Goal: Task Accomplishment & Management: Use online tool/utility

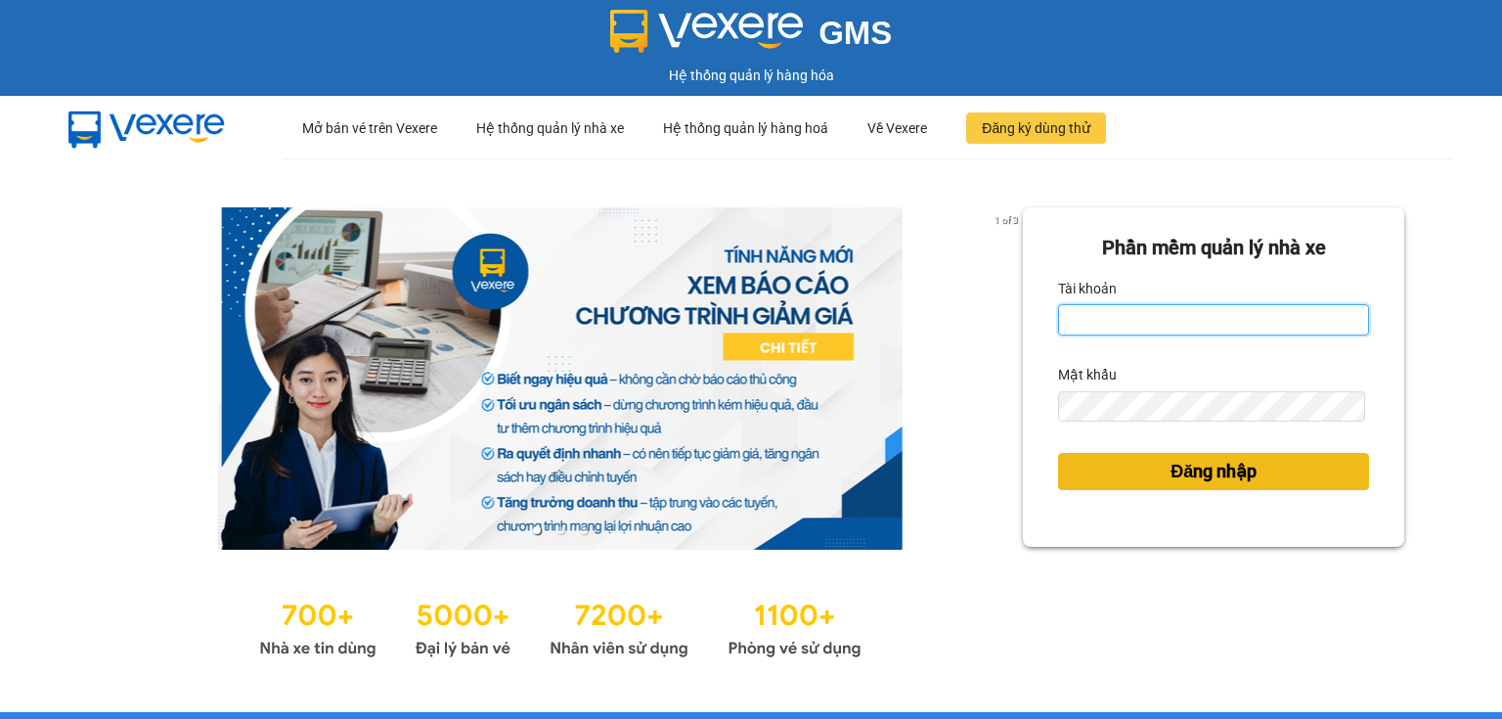
type input "ngoc.taithang"
click at [1194, 473] on span "Đăng nhập" at bounding box center [1213, 471] width 86 height 27
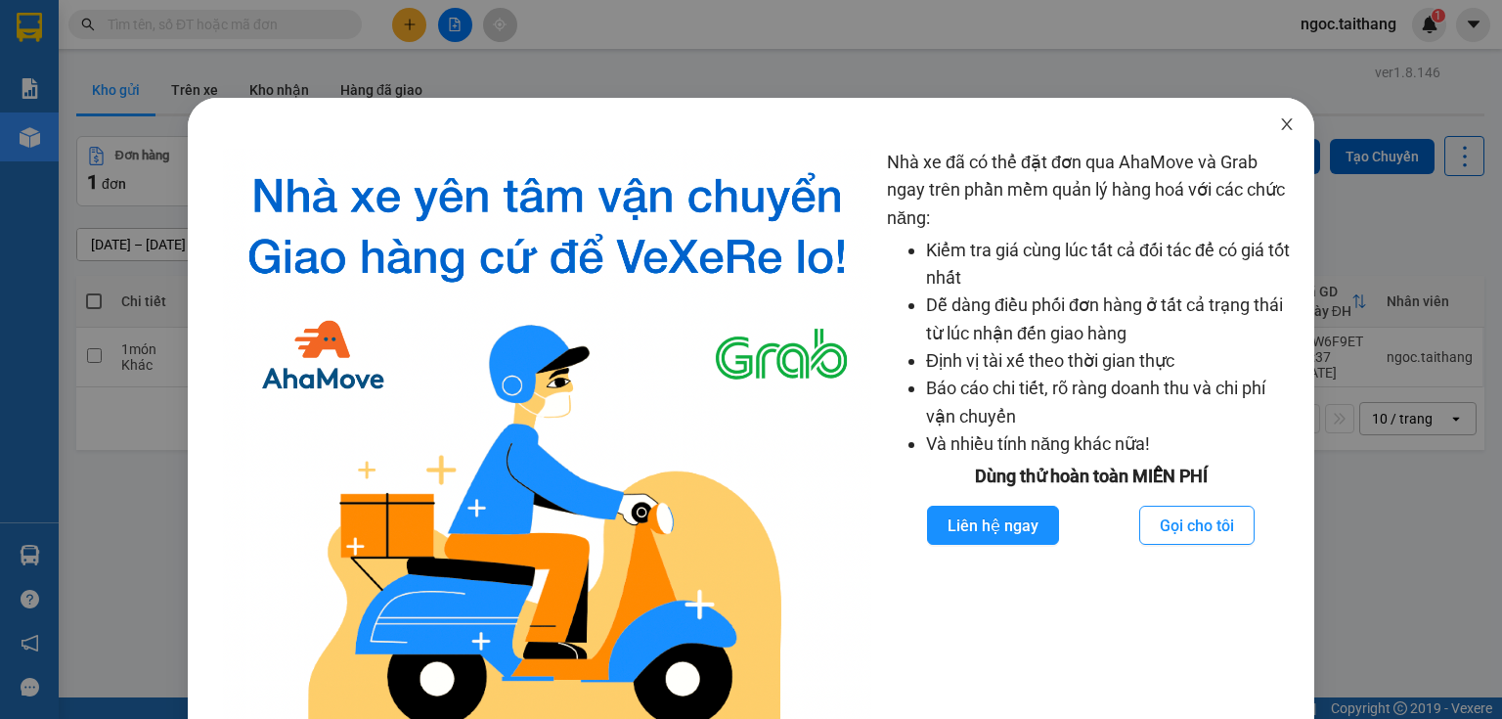
click at [1276, 133] on span "Close" at bounding box center [1286, 125] width 55 height 55
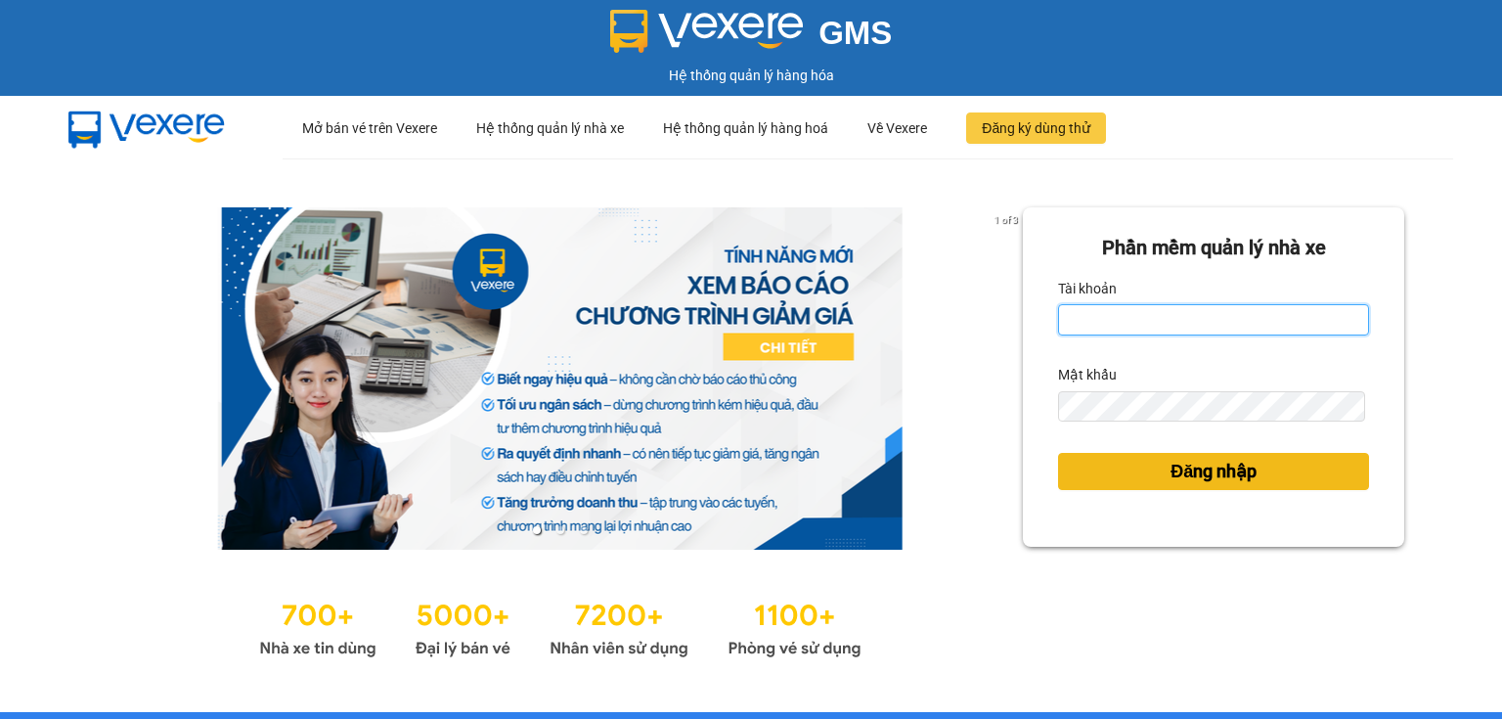
type input "ngoc.taithang"
click at [1146, 482] on button "Đăng nhập" at bounding box center [1213, 471] width 311 height 37
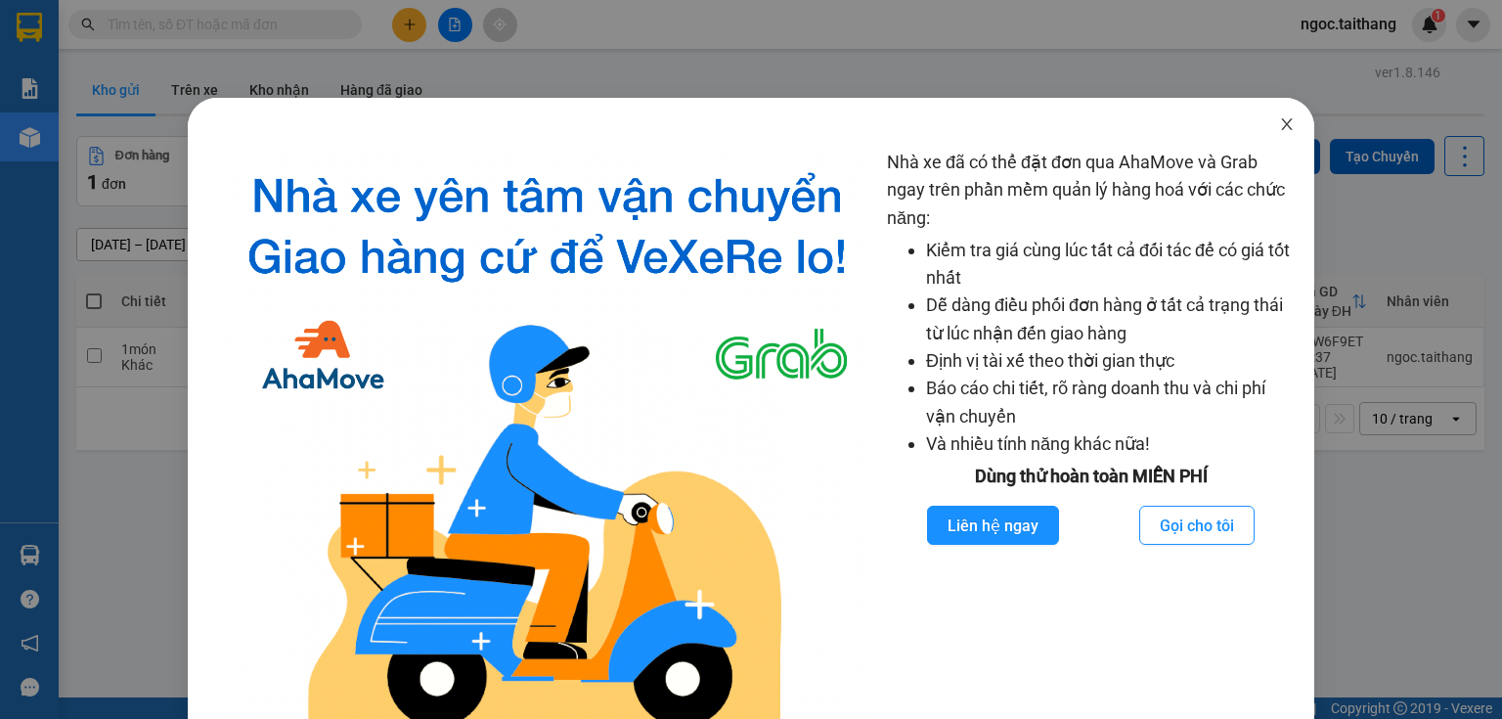
click at [1281, 127] on icon "close" at bounding box center [1286, 124] width 11 height 12
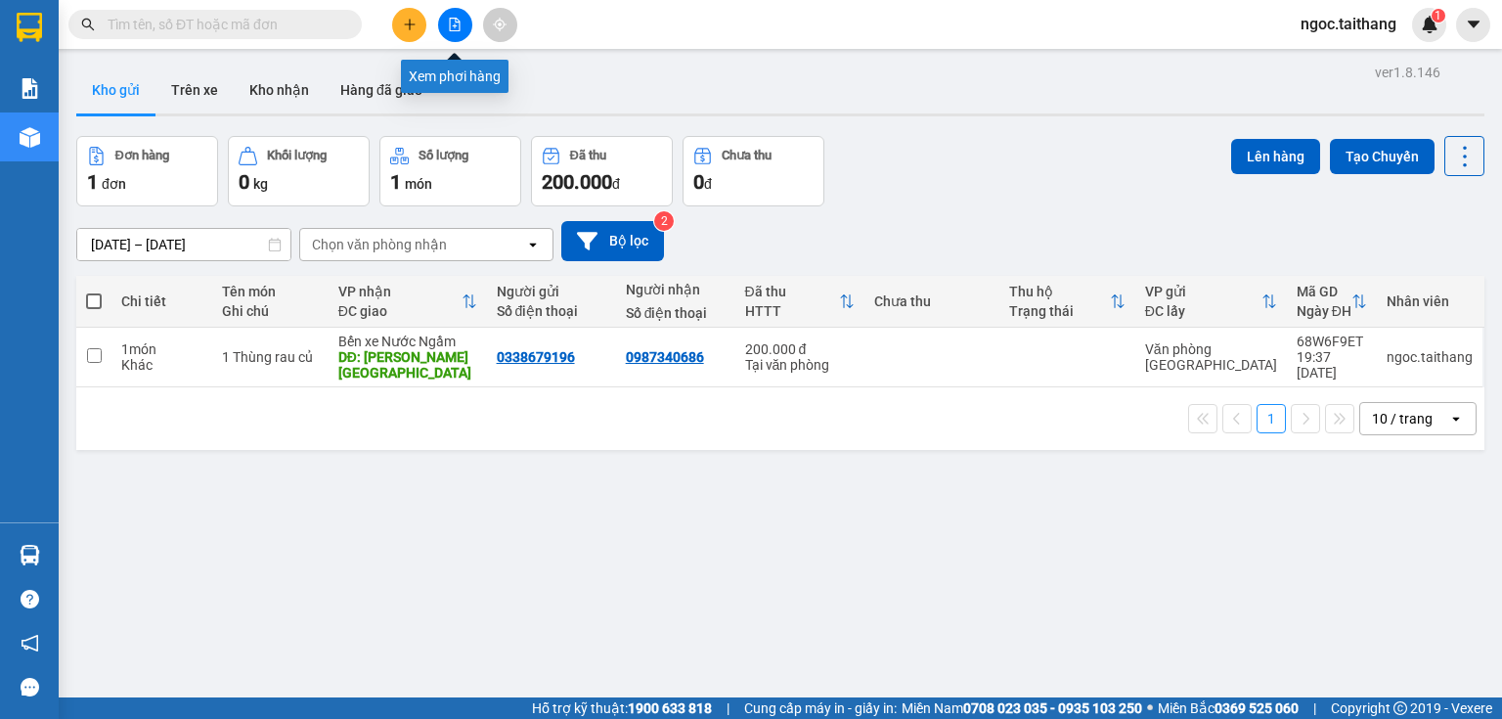
click at [457, 12] on button at bounding box center [455, 25] width 34 height 34
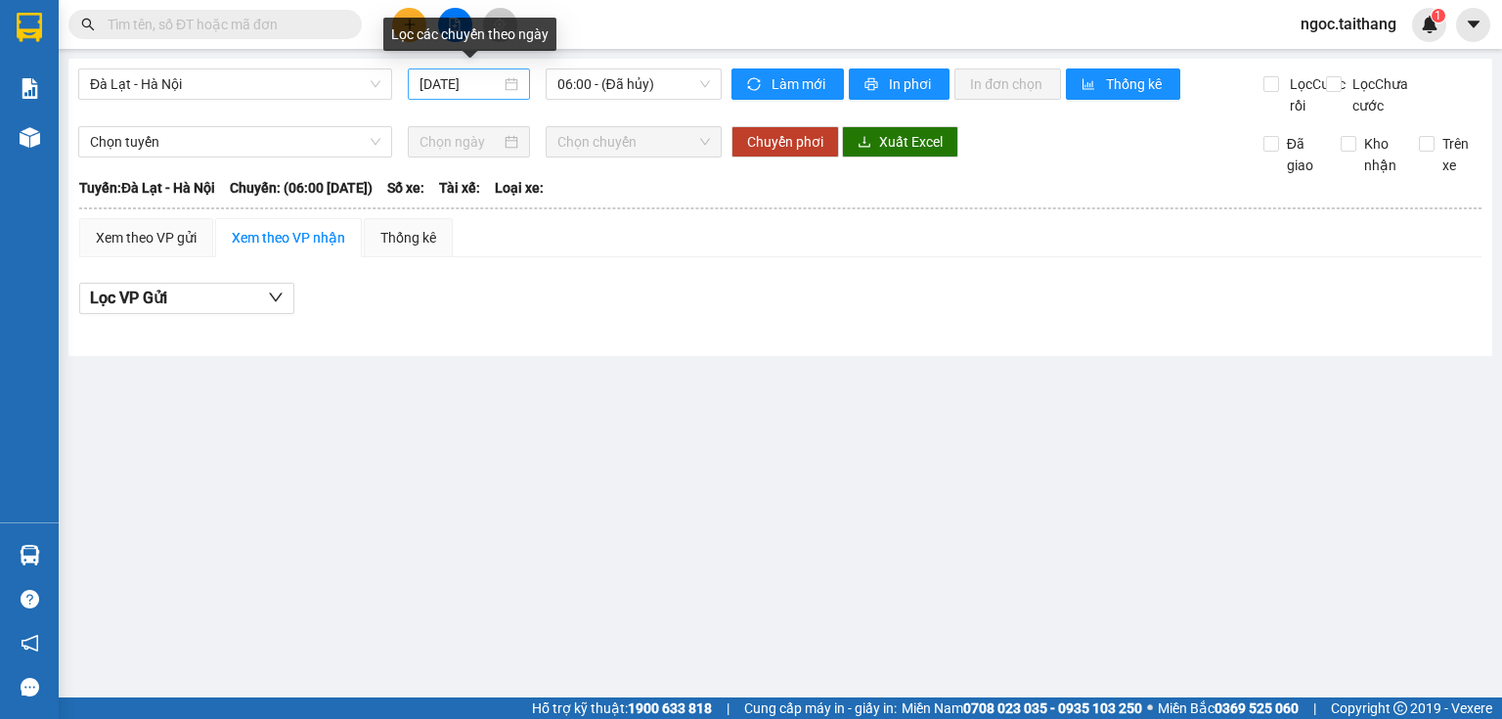
click at [512, 90] on div "12/10/2025" at bounding box center [468, 84] width 98 height 22
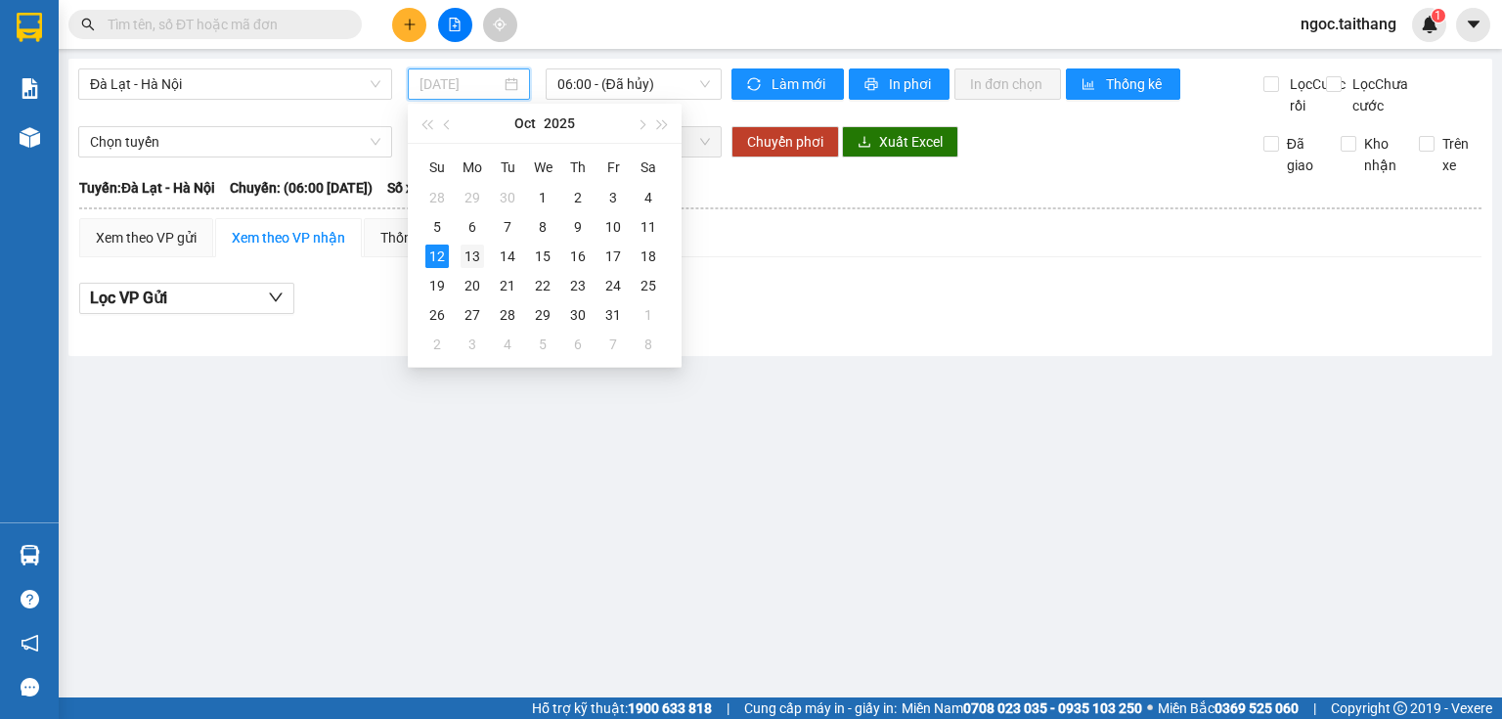
click at [477, 258] on div "13" at bounding box center [472, 255] width 23 height 23
type input "13/10/2025"
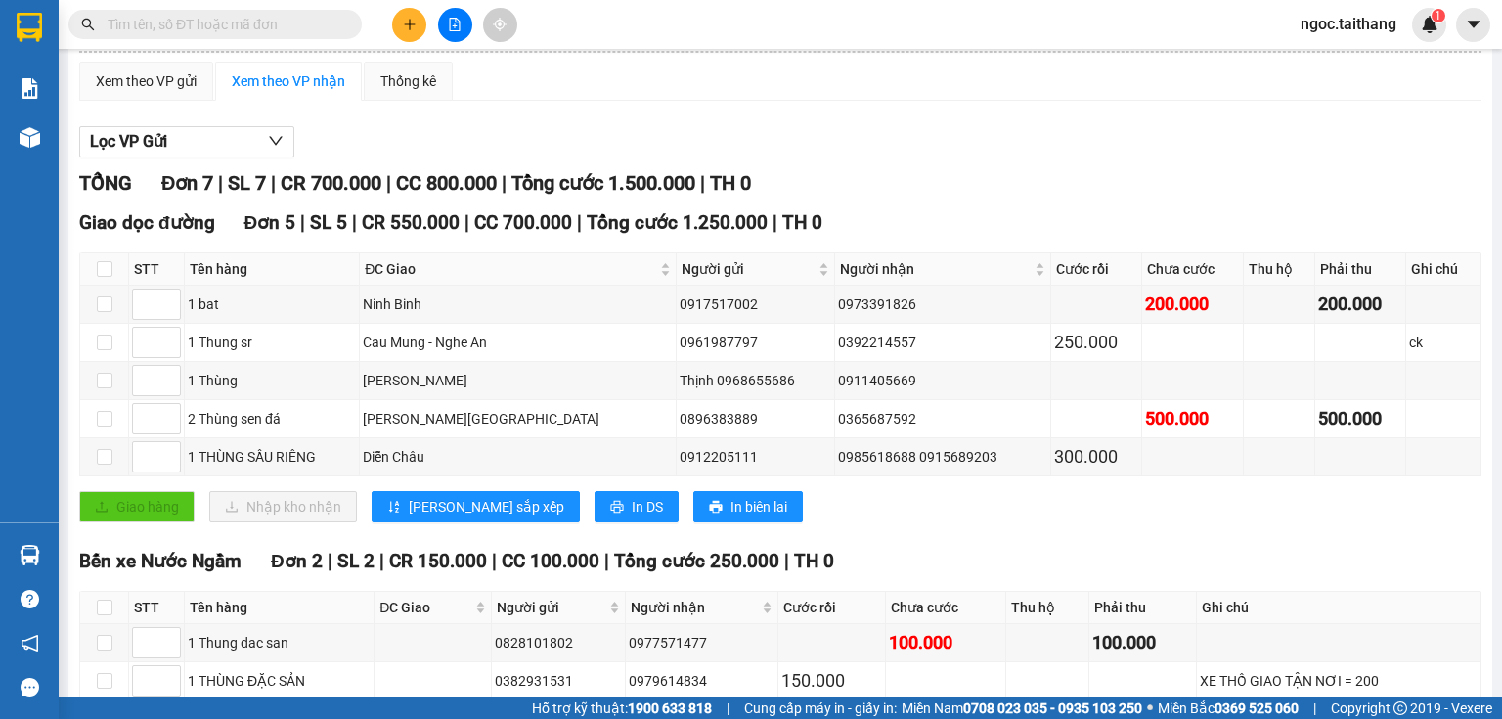
scroll to position [275, 0]
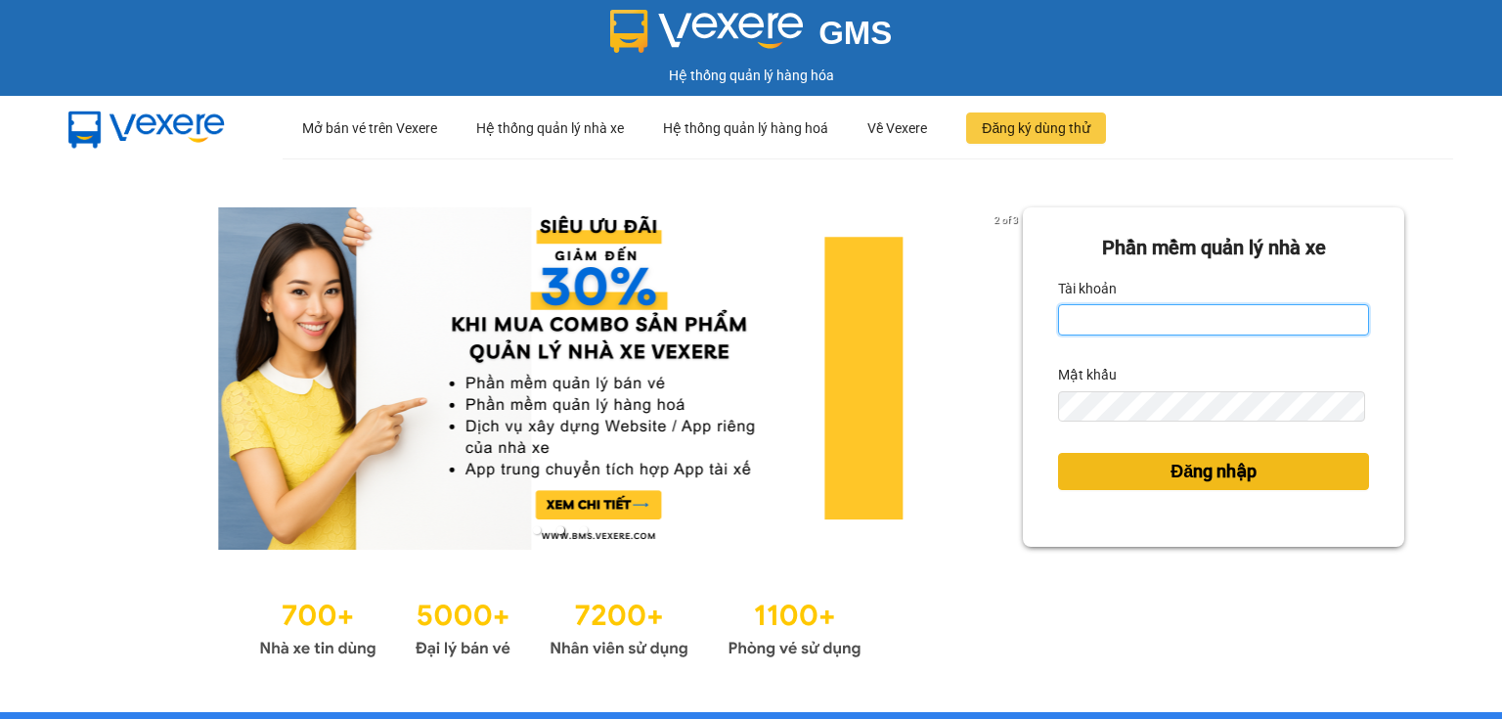
type input "ngoc.taithang"
click at [1170, 467] on span "Đăng nhập" at bounding box center [1213, 471] width 86 height 27
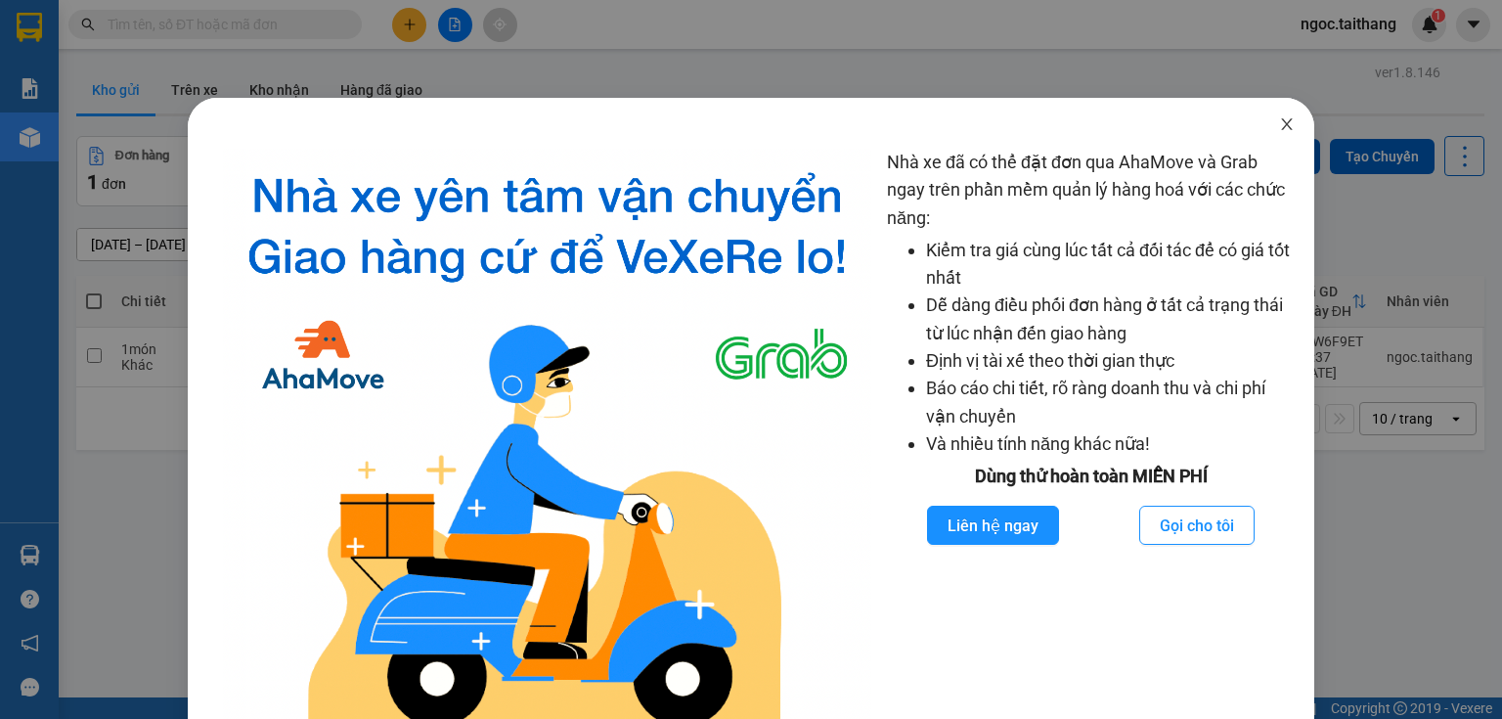
click at [1280, 127] on icon "close" at bounding box center [1287, 124] width 16 height 16
